Goal: Check status: Check status

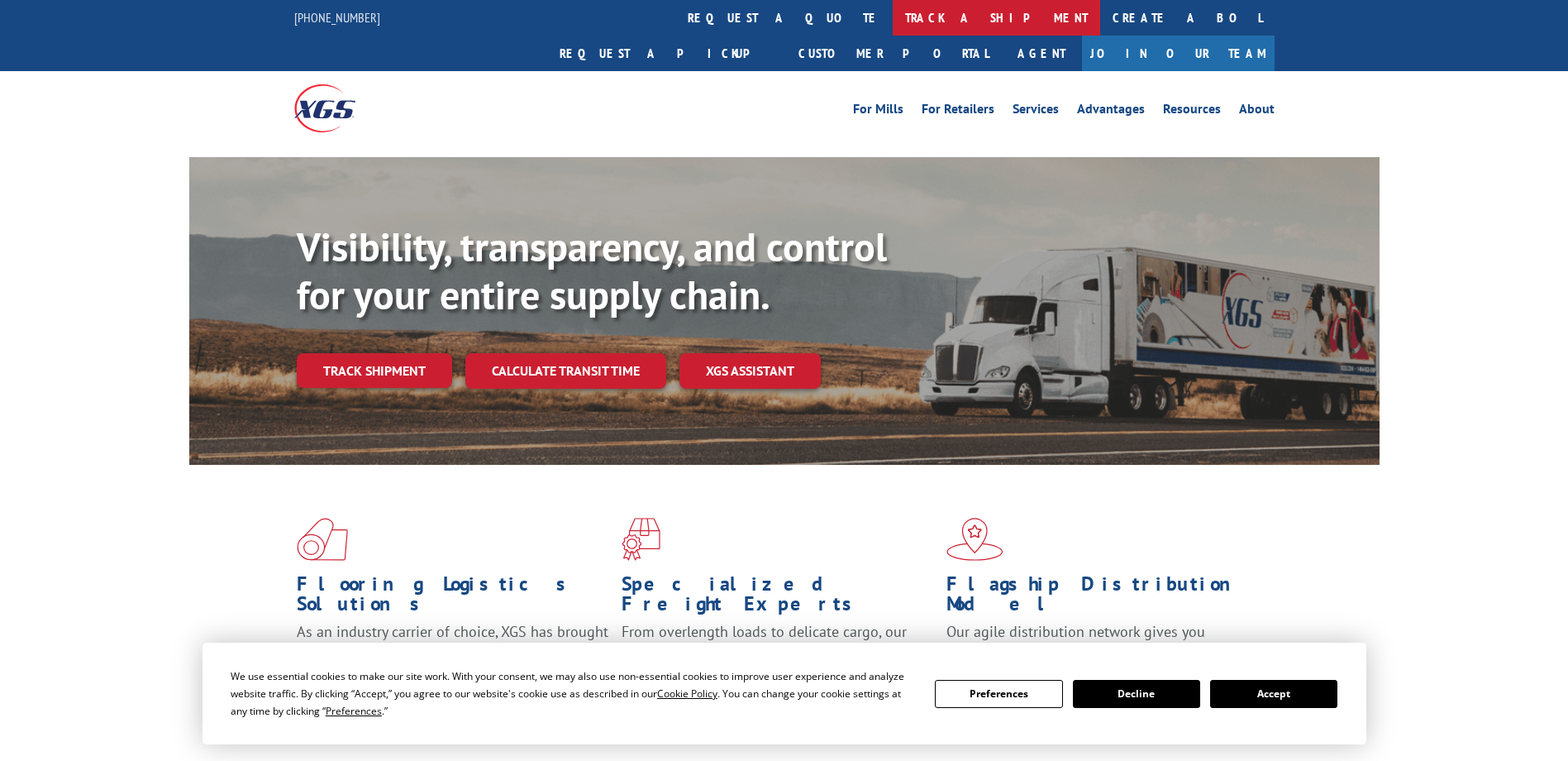
click at [893, 6] on link "track a shipment" at bounding box center [996, 17] width 207 height 35
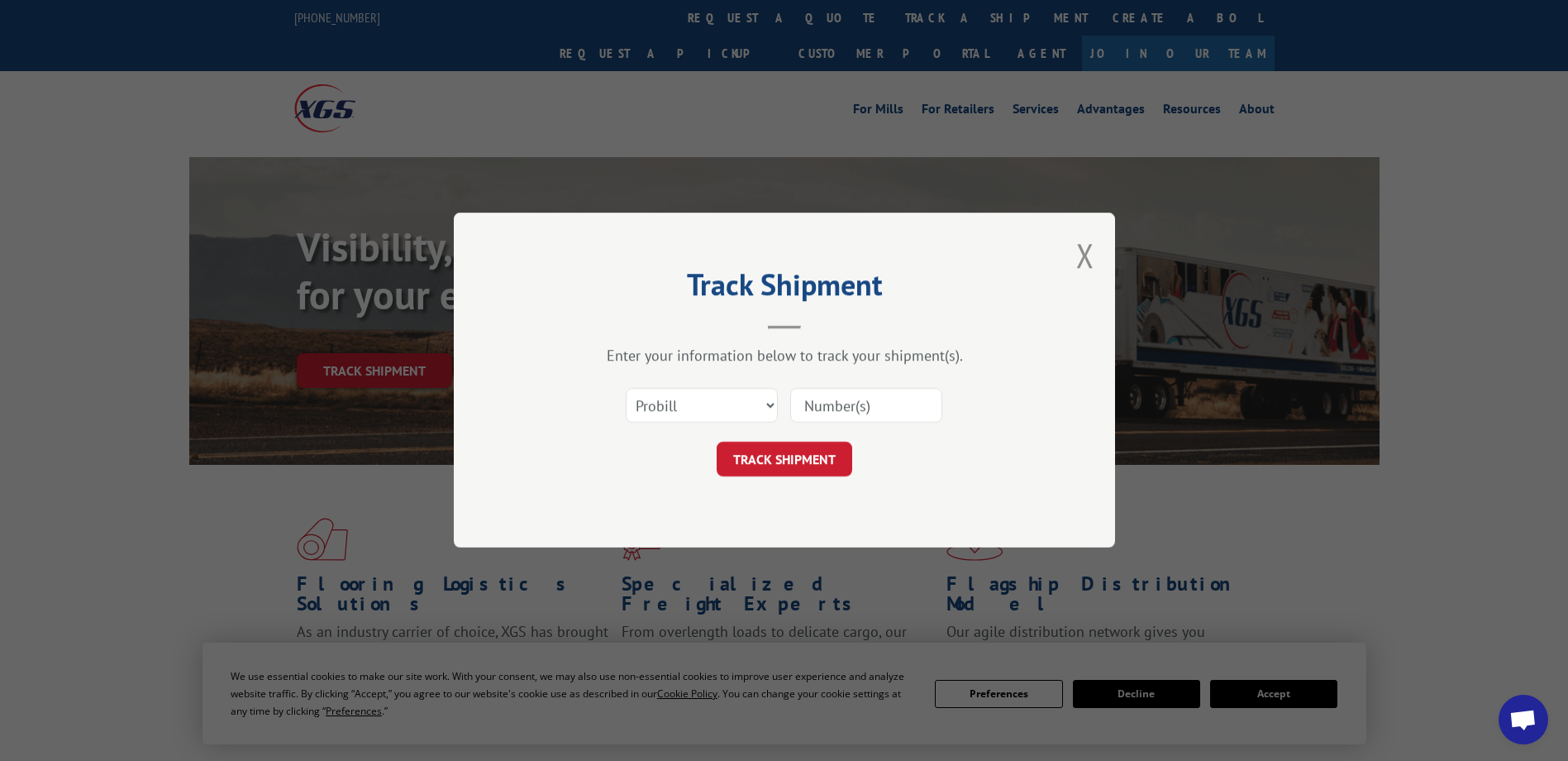
click at [869, 418] on input at bounding box center [866, 406] width 152 height 34
paste input "17690025"
type input "17690025"
click at [832, 453] on button "TRACK SHIPMENT" at bounding box center [784, 459] width 136 height 34
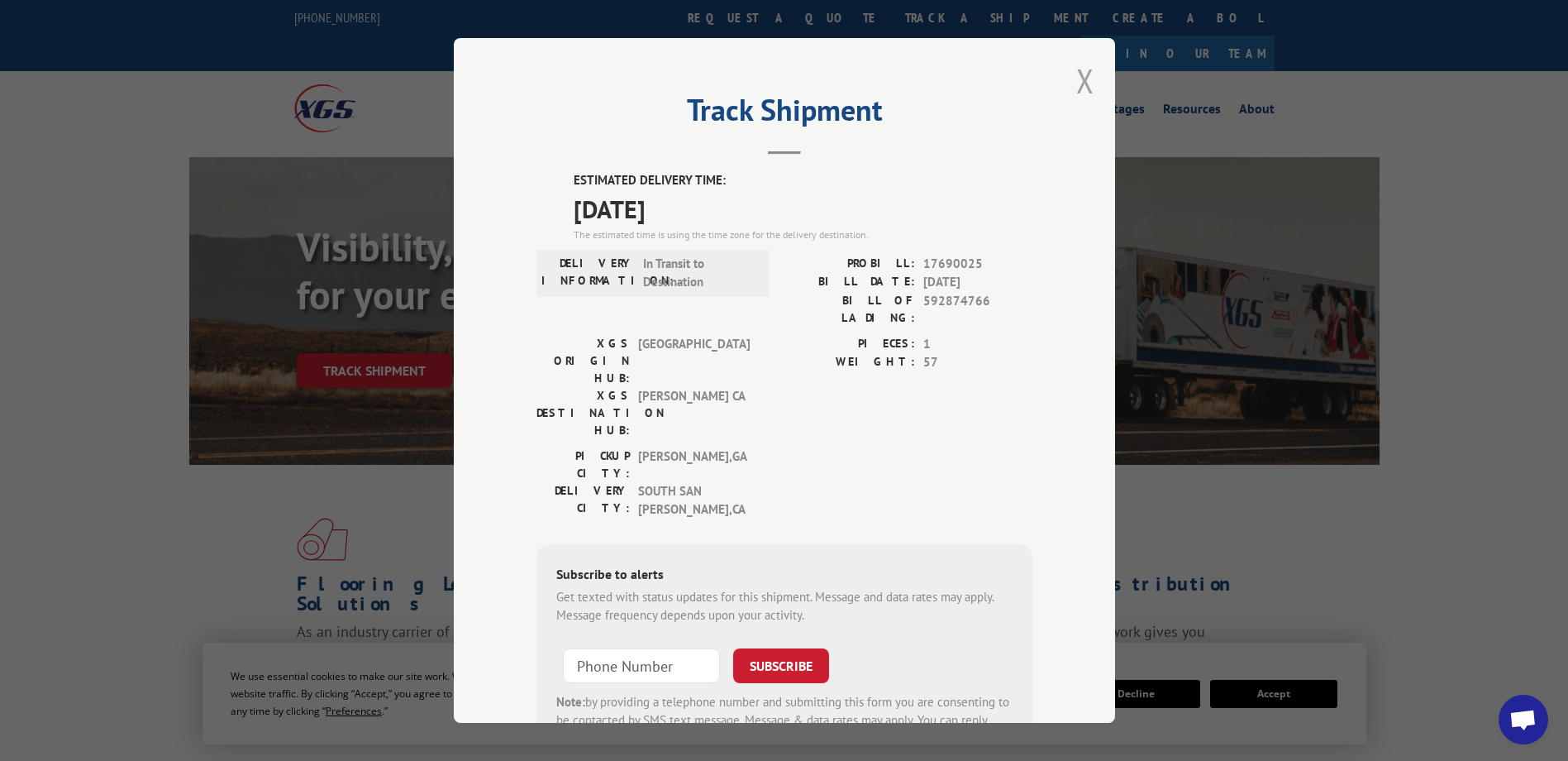
click at [1080, 83] on button "Close modal" at bounding box center [1085, 81] width 18 height 44
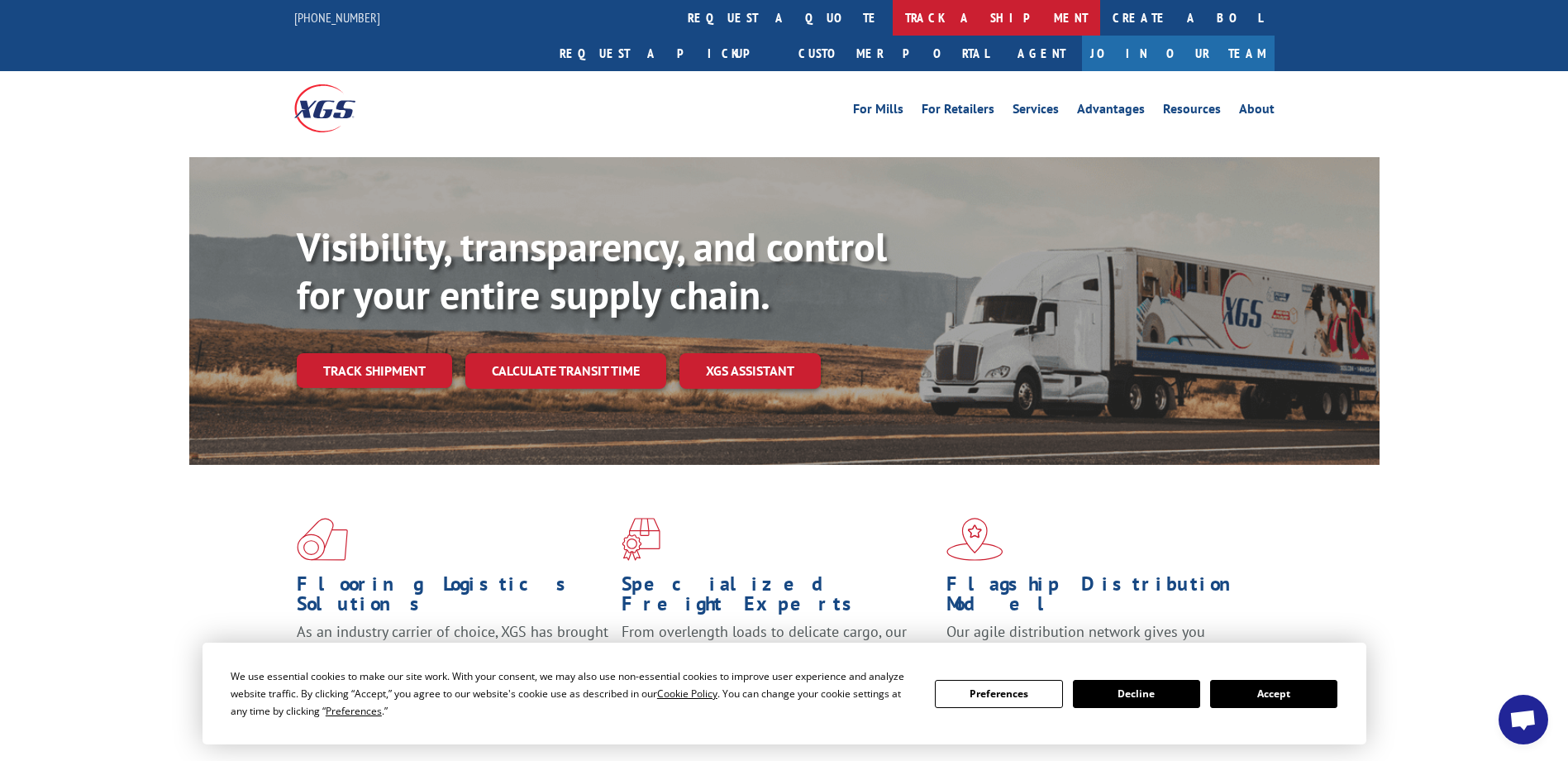
click at [893, 8] on link "track a shipment" at bounding box center [996, 17] width 207 height 35
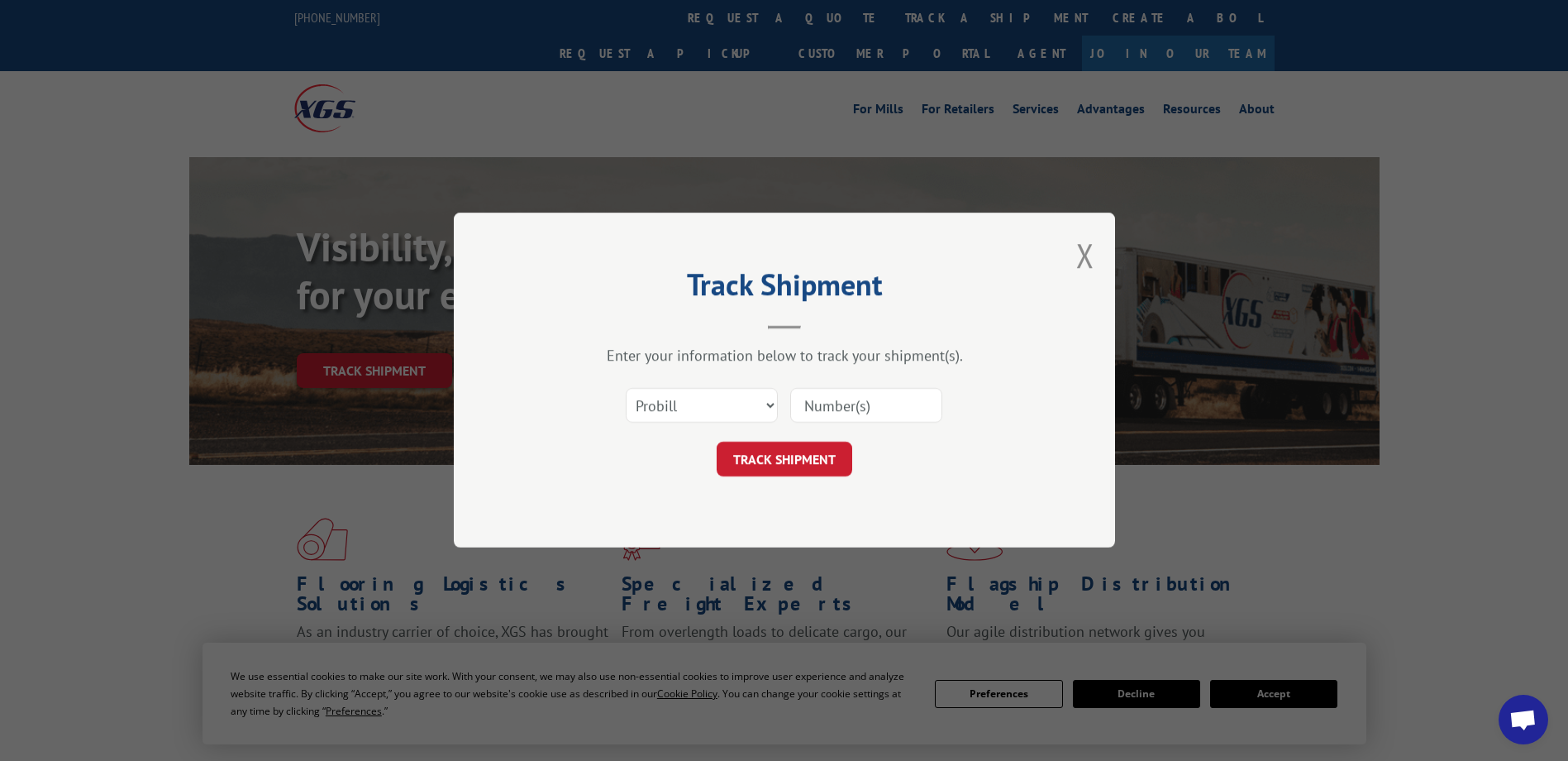
click at [819, 409] on input at bounding box center [866, 406] width 152 height 34
paste input "17690025"
type input "17690026"
click button "TRACK SHIPMENT" at bounding box center [784, 459] width 136 height 34
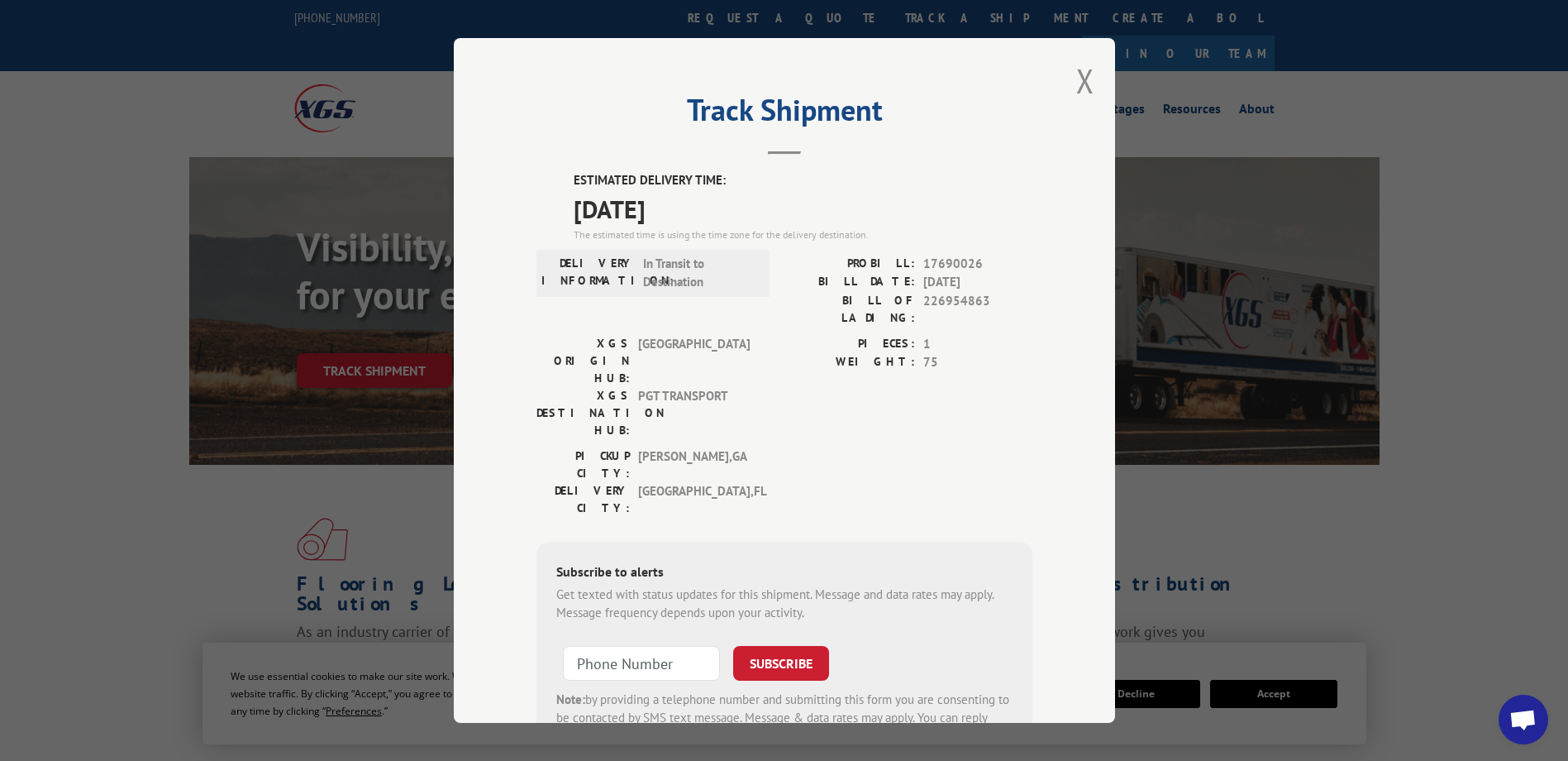
click at [1069, 81] on div "Track Shipment ESTIMATED DELIVERY TIME: [DATE] The estimated time is using the …" at bounding box center [784, 380] width 661 height 685
click at [1077, 86] on button "Close modal" at bounding box center [1085, 81] width 18 height 44
